Goal: Entertainment & Leisure: Consume media (video, audio)

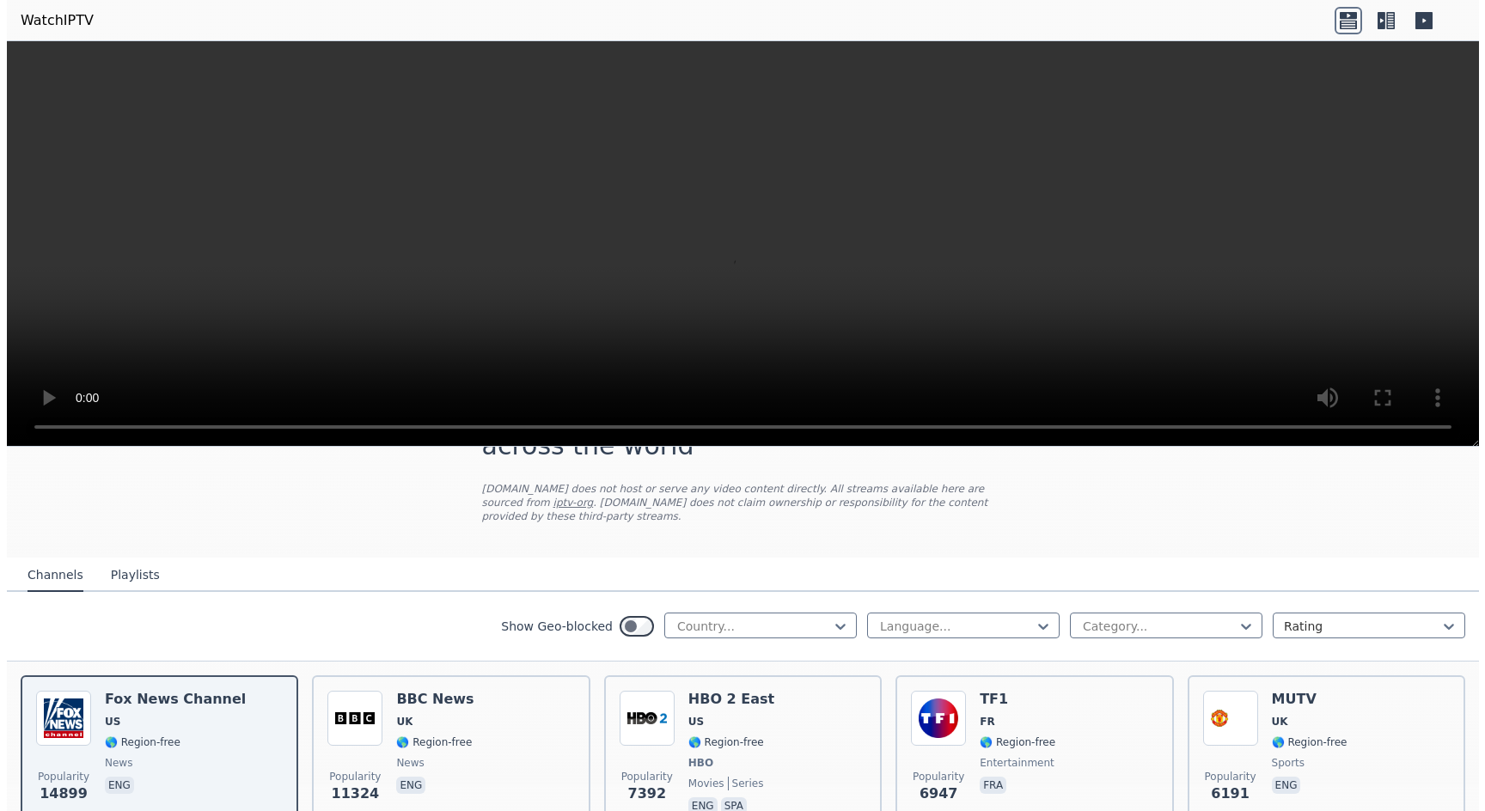
scroll to position [85, 0]
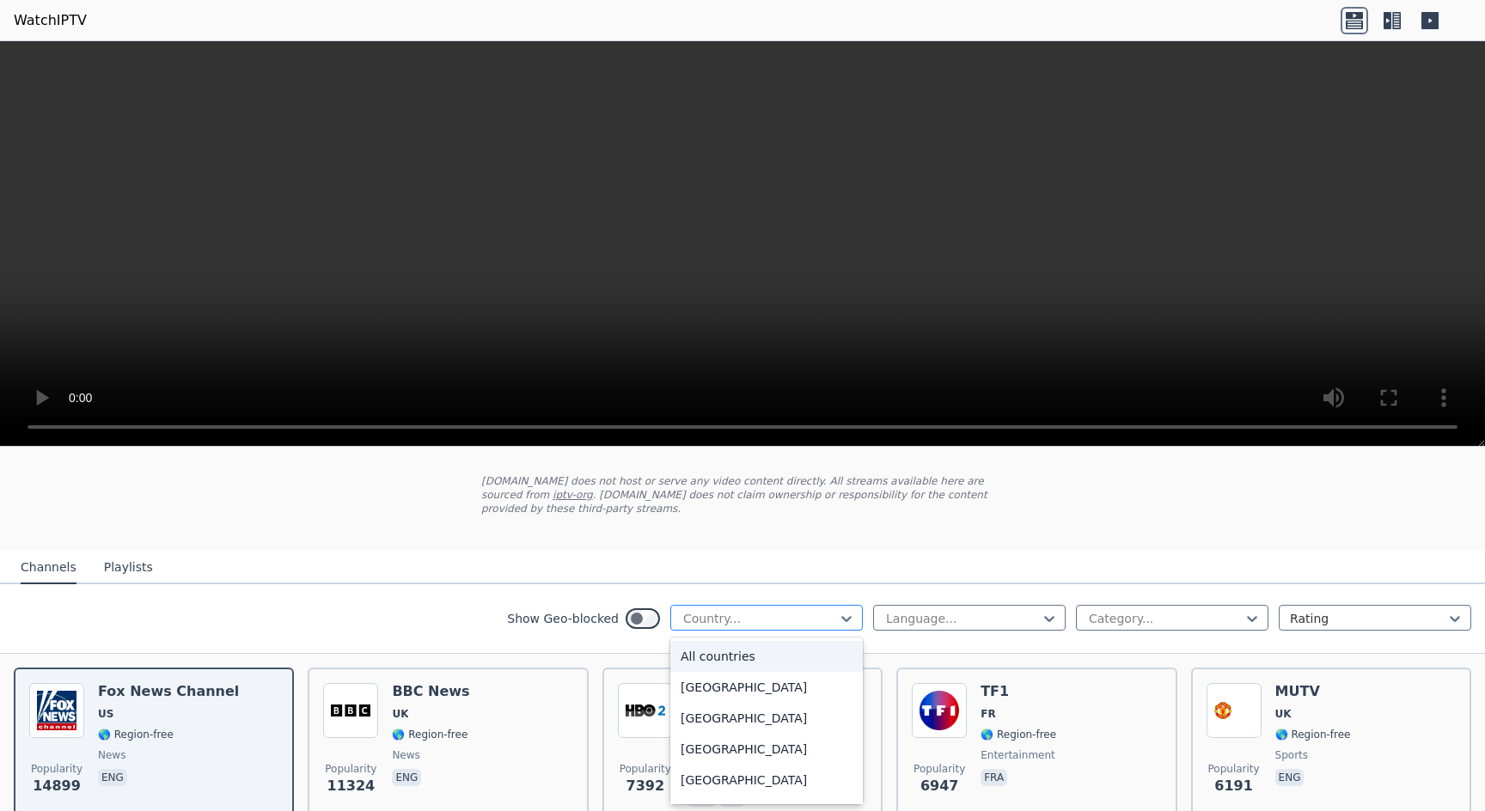
click at [822, 615] on div at bounding box center [759, 618] width 156 height 17
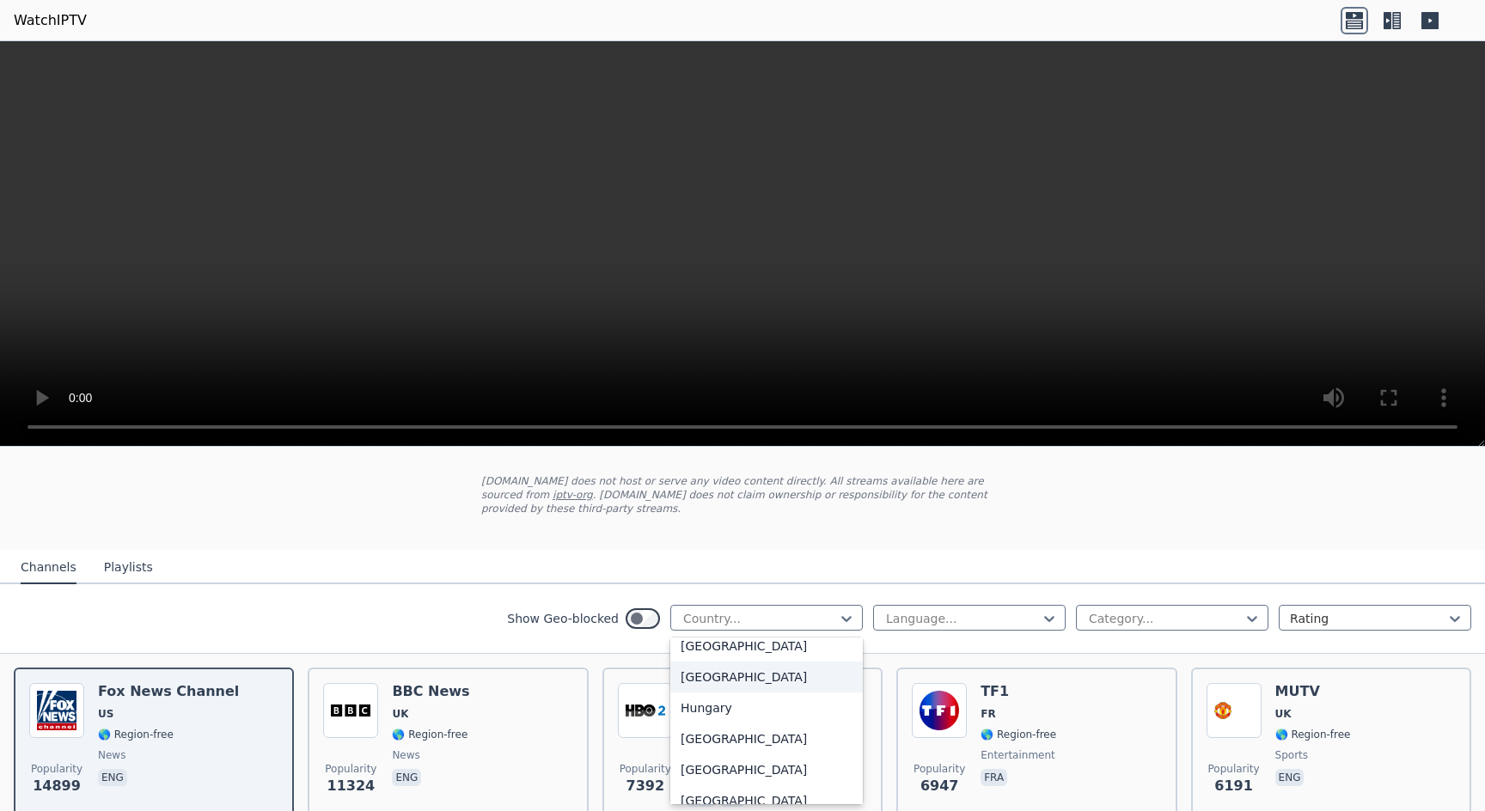
scroll to position [2543, 0]
click at [761, 779] on div "[GEOGRAPHIC_DATA]" at bounding box center [766, 773] width 192 height 31
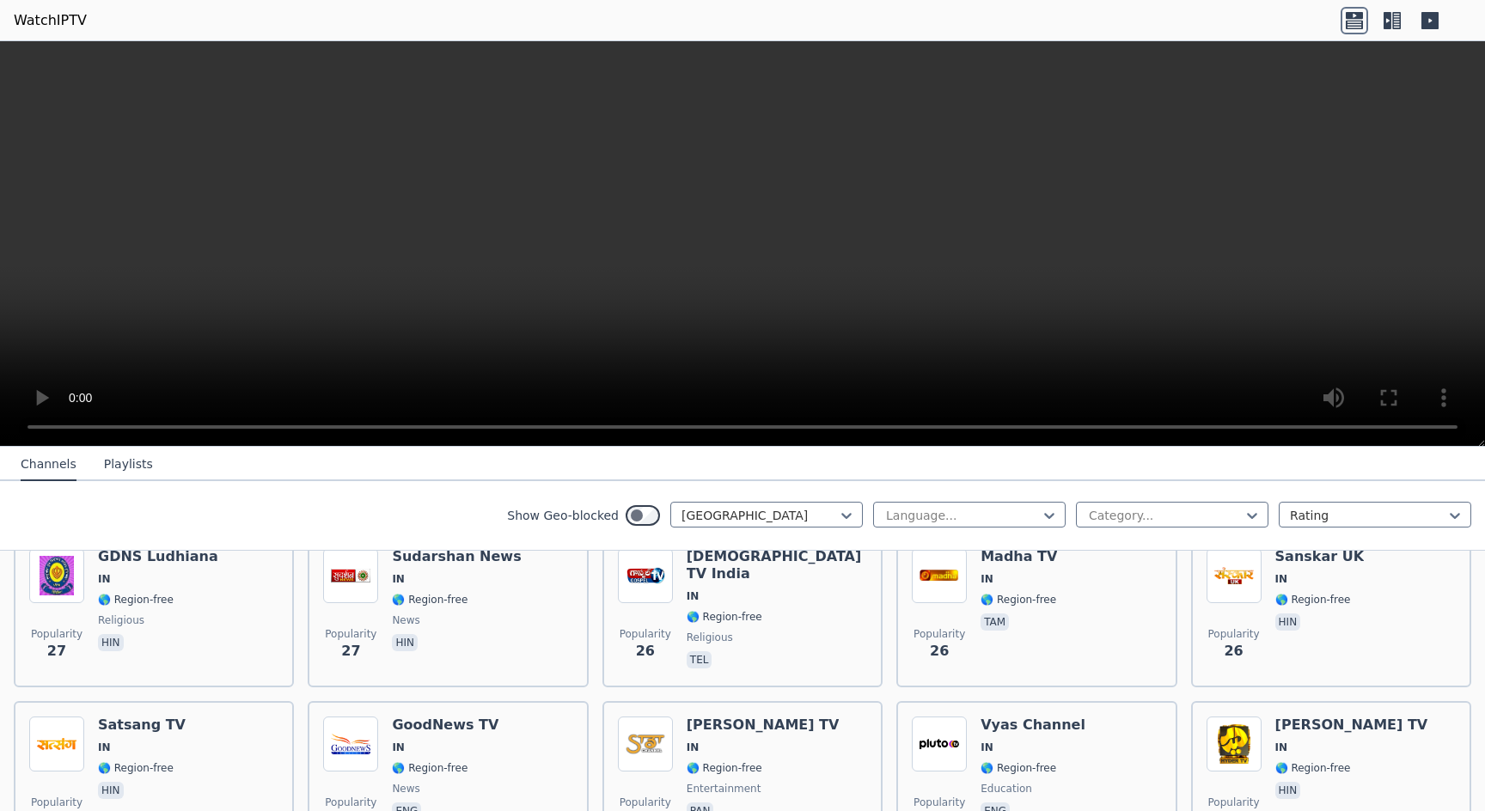
scroll to position [3265, 0]
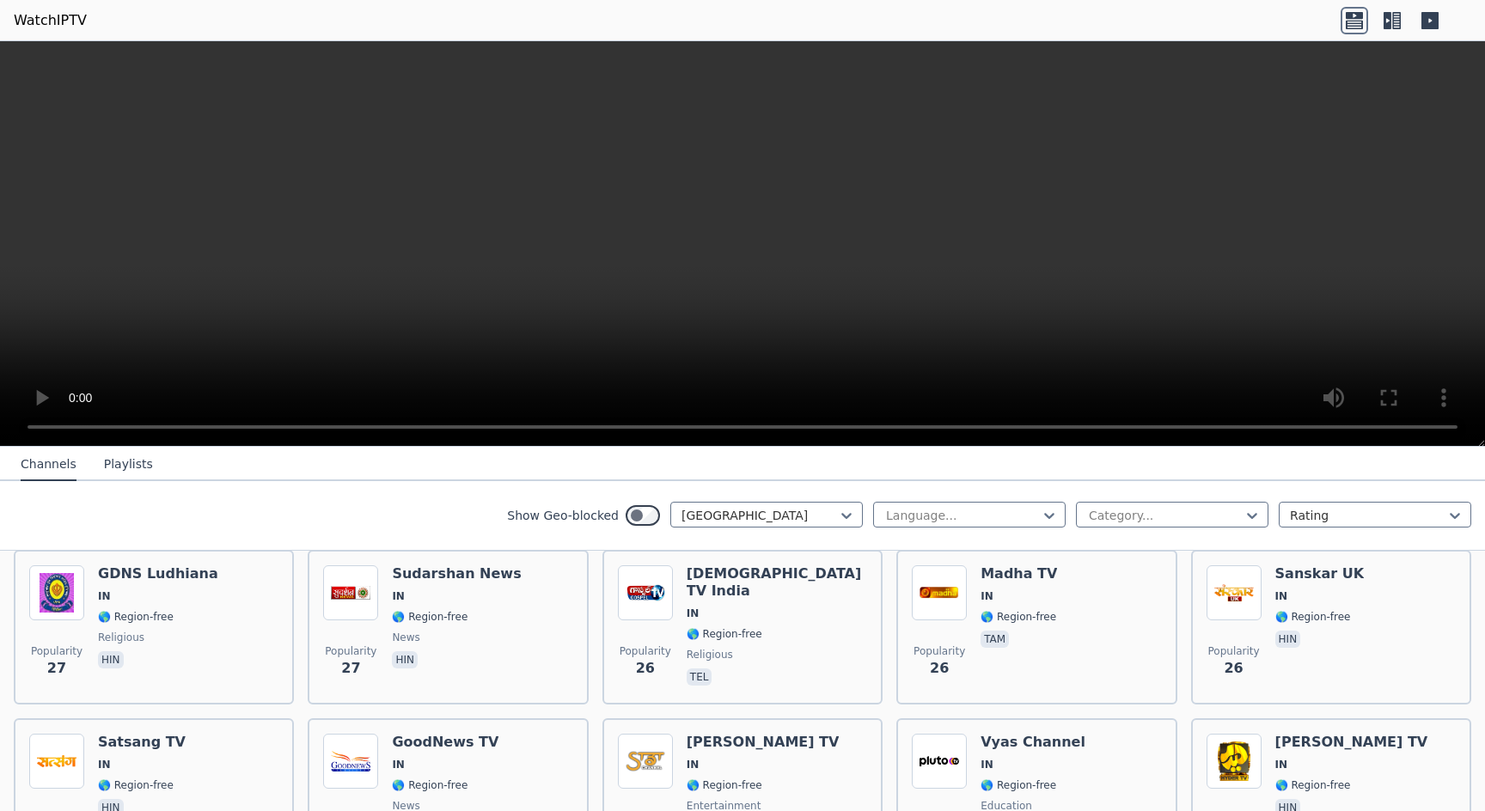
click at [144, 469] on button "Playlists" at bounding box center [128, 465] width 49 height 33
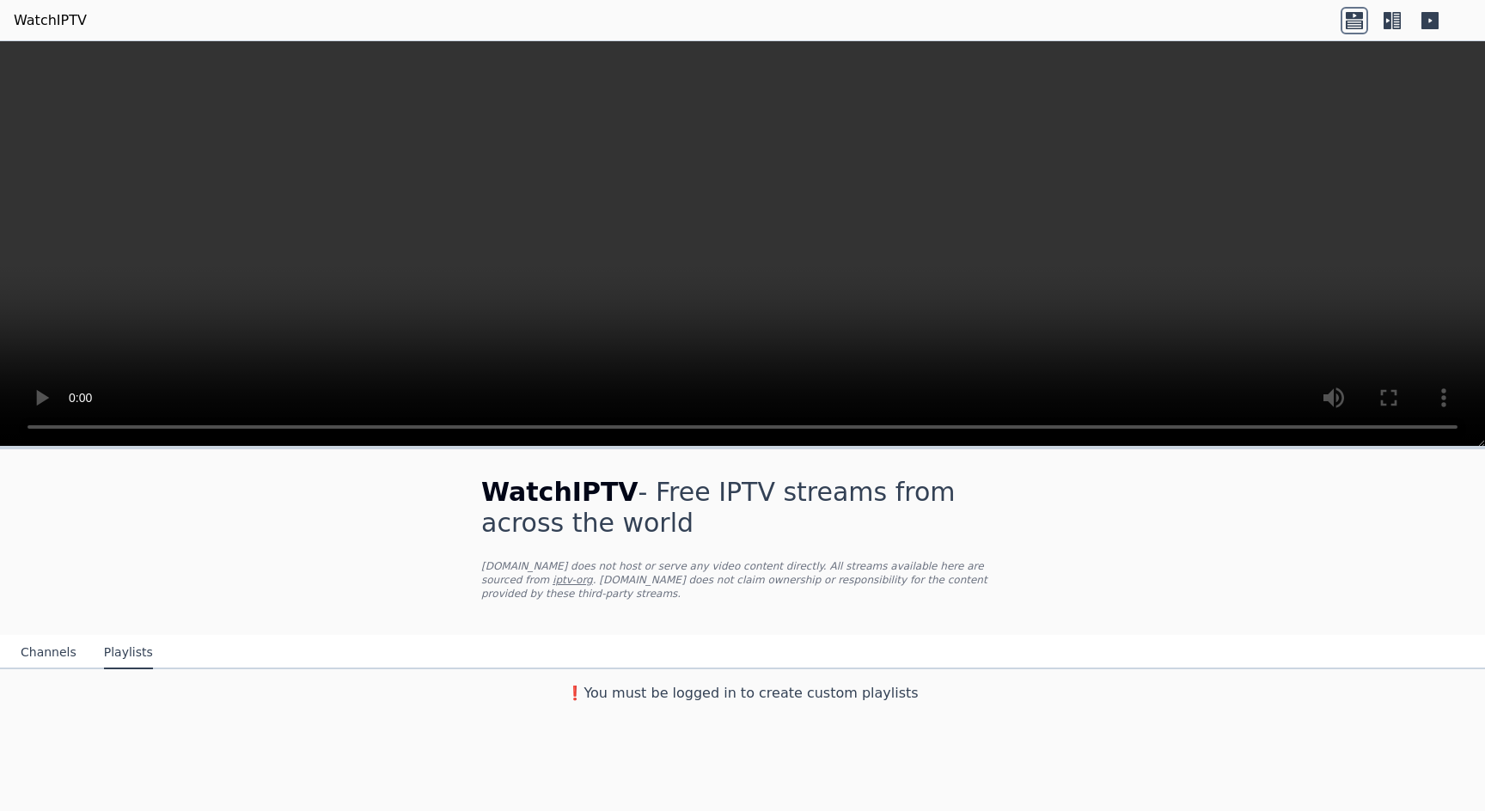
click at [39, 655] on button "Channels" at bounding box center [49, 653] width 56 height 33
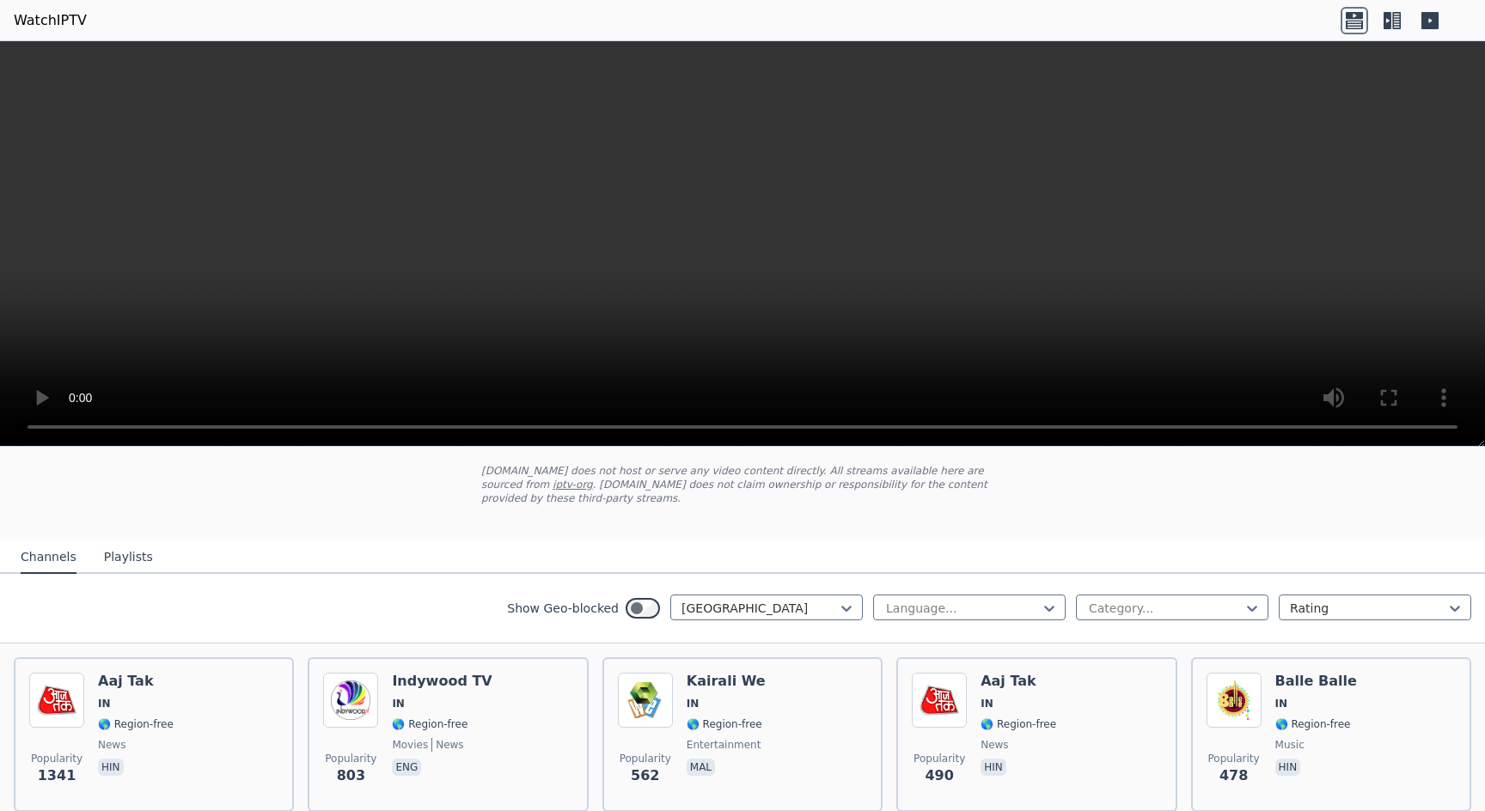
scroll to position [97, 0]
click at [838, 611] on icon at bounding box center [846, 606] width 17 height 17
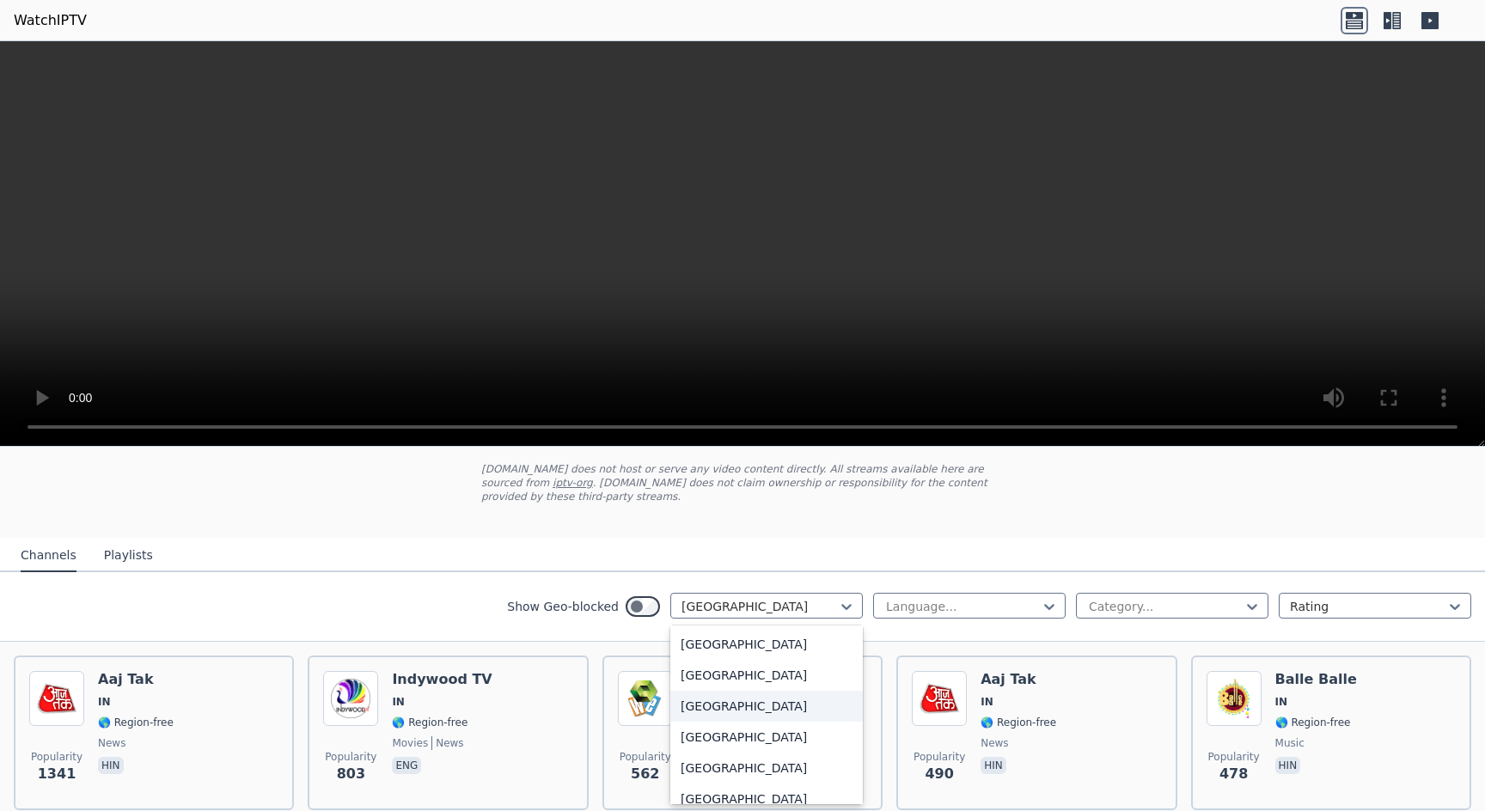
scroll to position [4377, 0]
click at [760, 659] on div "[GEOGRAPHIC_DATA]" at bounding box center [766, 646] width 192 height 31
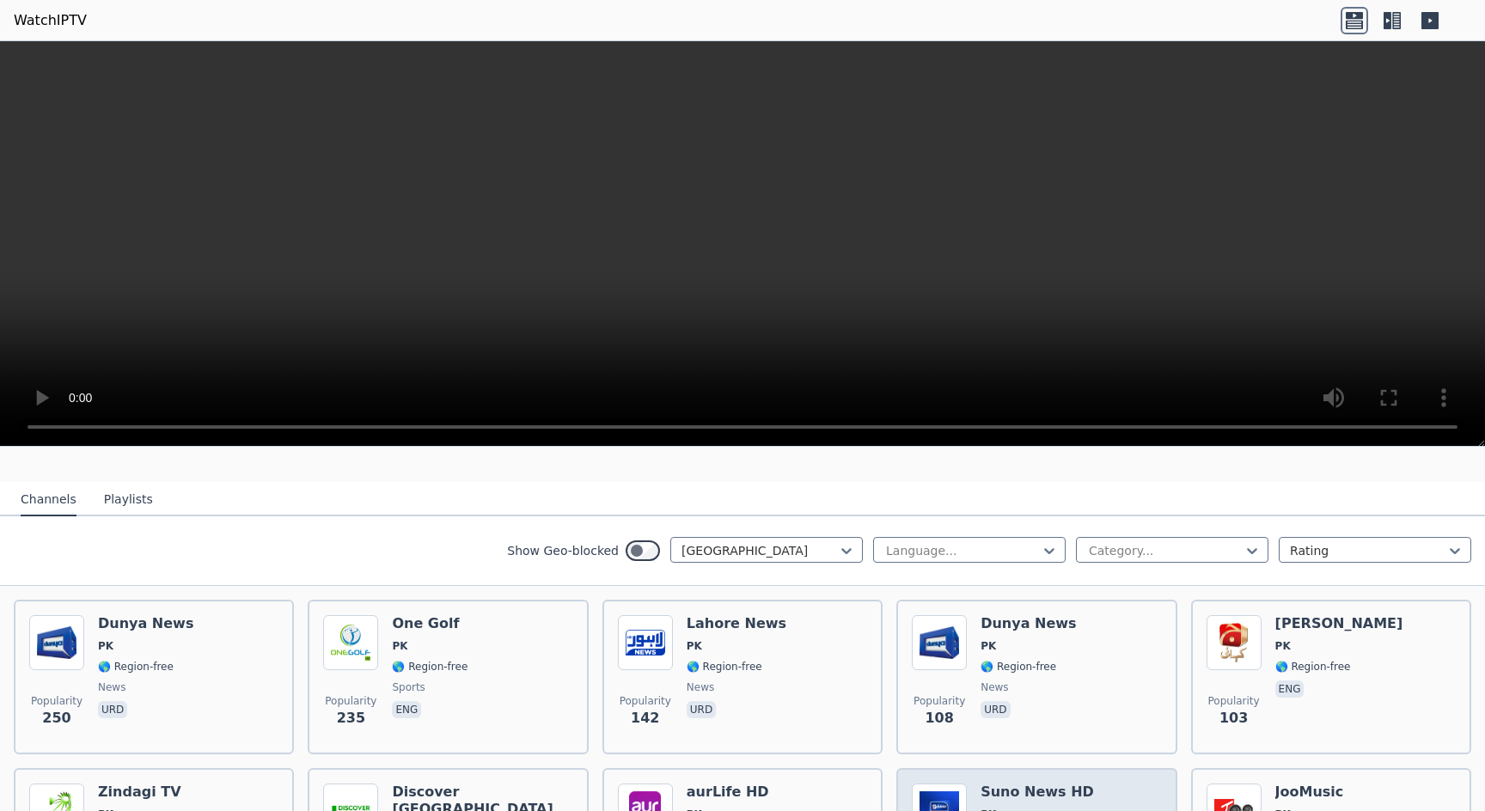
scroll to position [151, 0]
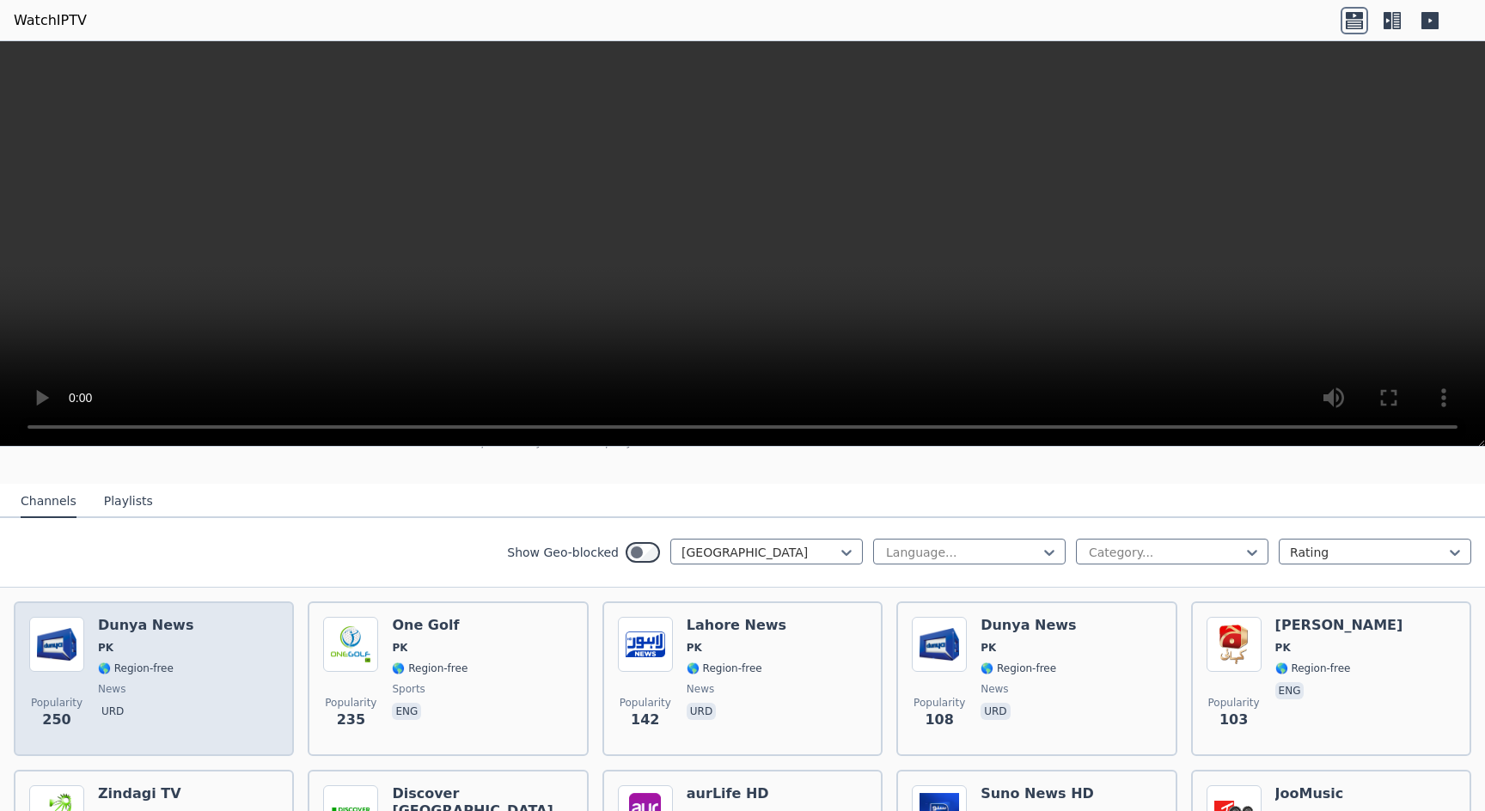
click at [260, 679] on div "Popularity 250 Dunya News PK 🌎 Region-free news urd" at bounding box center [153, 679] width 249 height 124
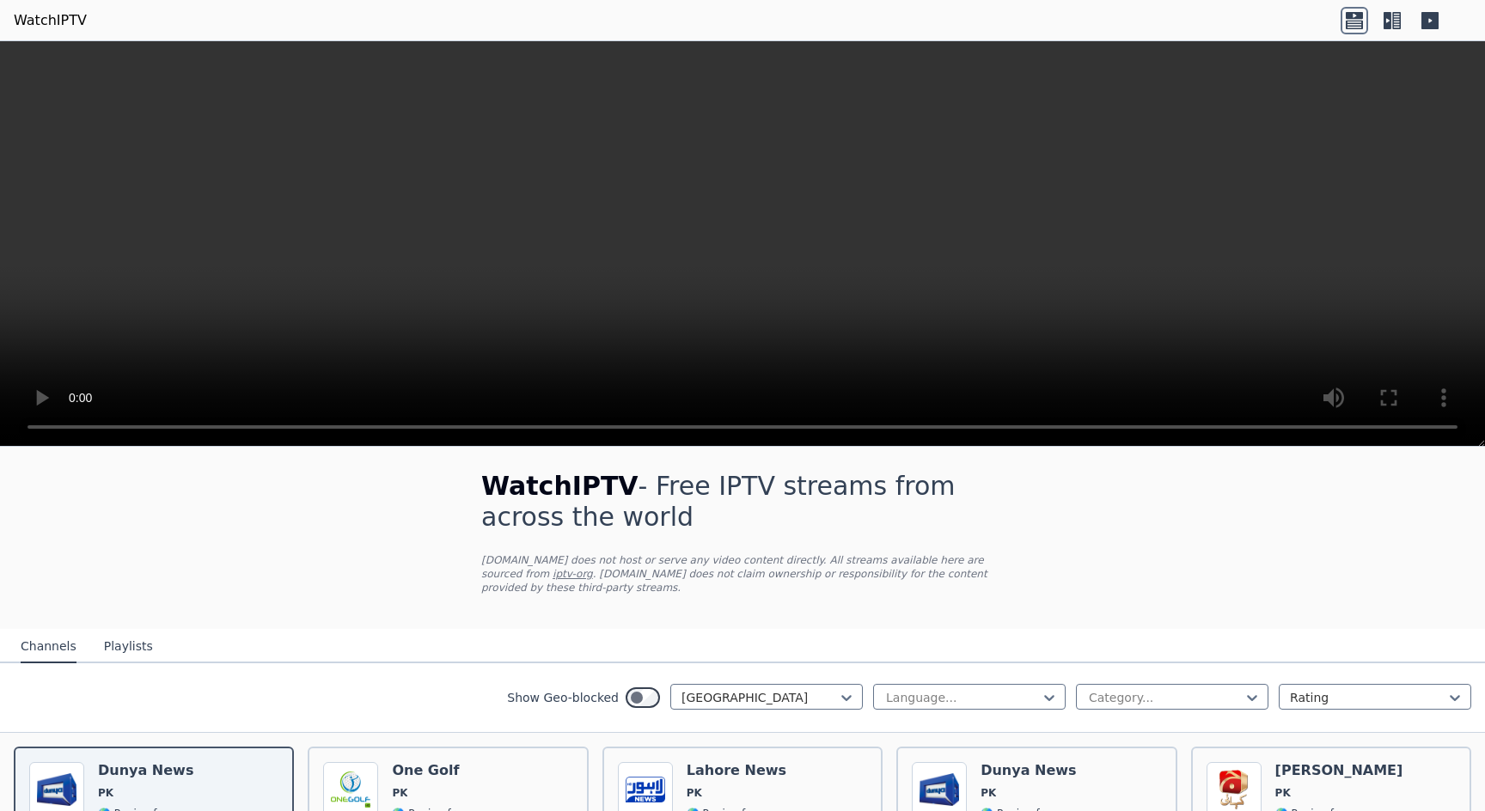
scroll to position [0, 0]
